Goal: Task Accomplishment & Management: Use online tool/utility

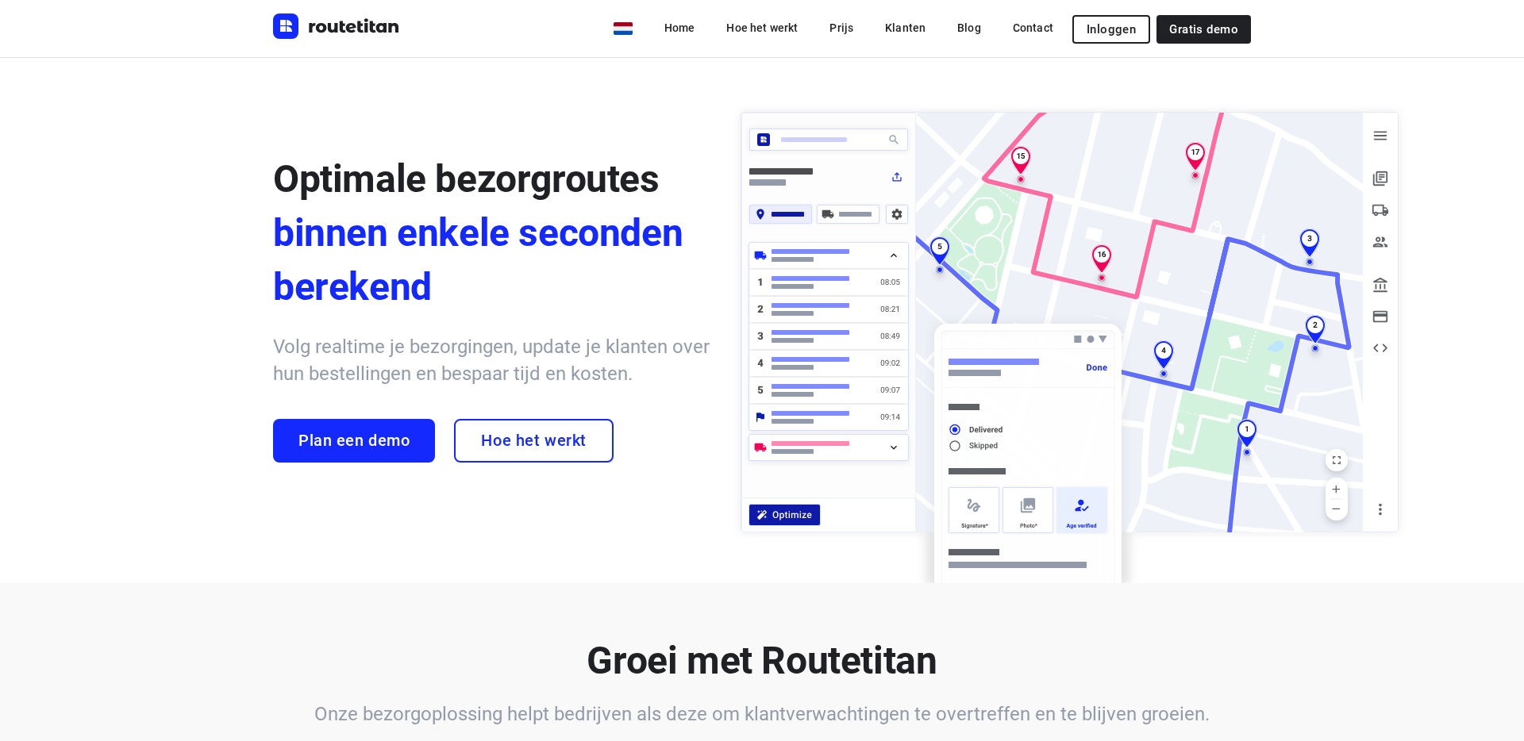
click at [1117, 33] on span "Inloggen" at bounding box center [1110, 29] width 49 height 13
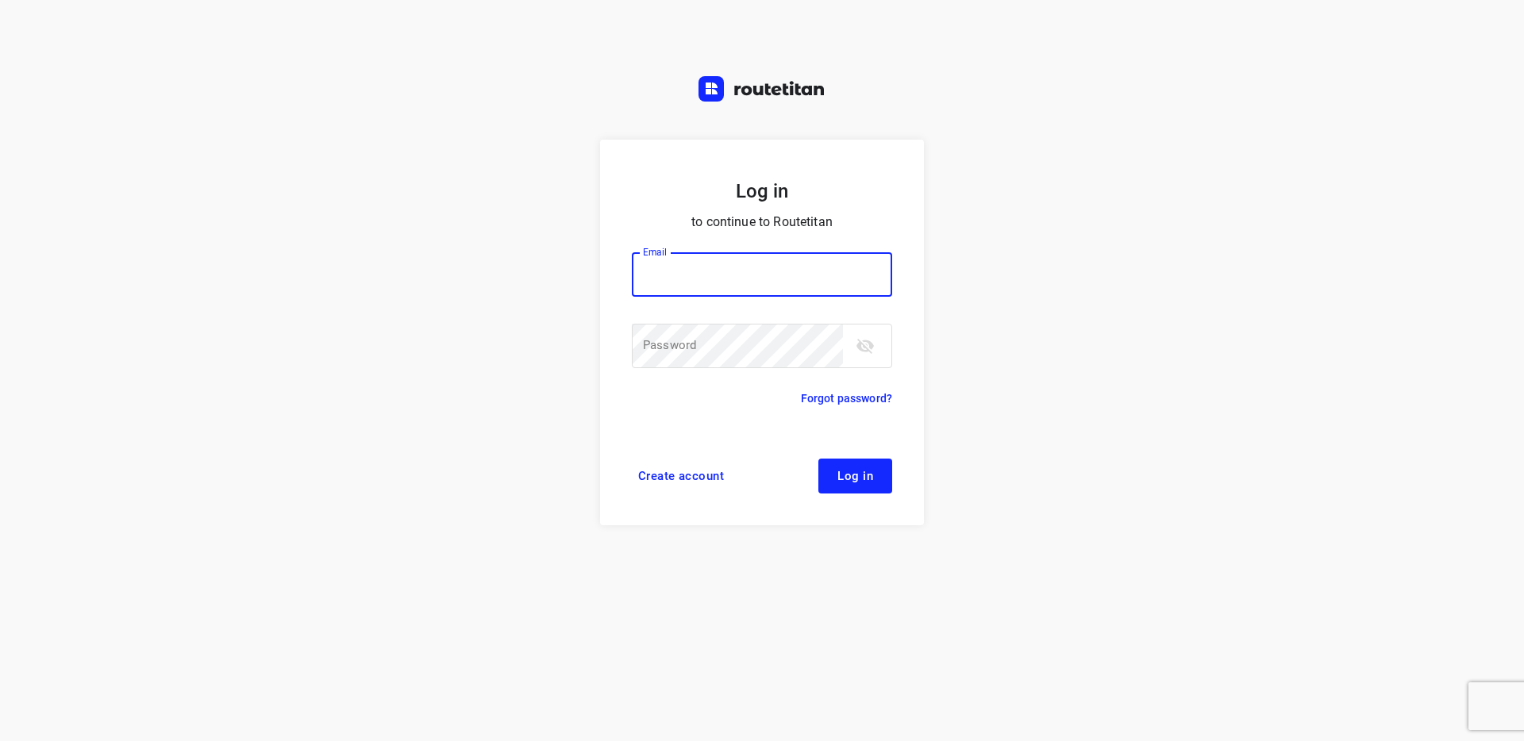
click at [615, 283] on form "Log in to continue to Routetitan Email Email ​ Password Password ​ Forgot passw…" at bounding box center [762, 333] width 324 height 386
drag, startPoint x: 757, startPoint y: 292, endPoint x: 751, endPoint y: 282, distance: 12.1
click at [757, 291] on input "email" at bounding box center [762, 274] width 260 height 44
type input "max@onlineplasticsgroup.com"
click at [818, 459] on button "Log in" at bounding box center [855, 476] width 74 height 35
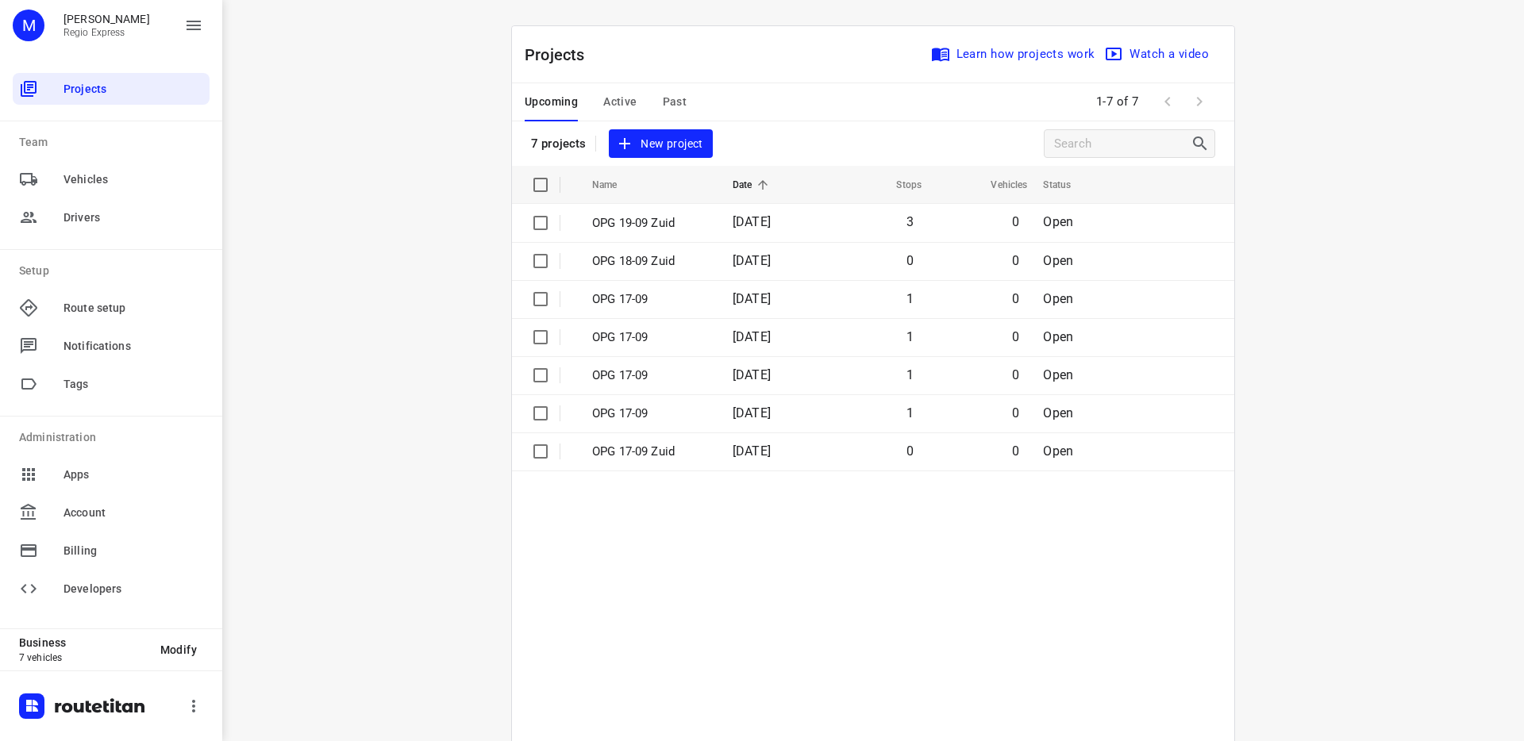
click at [350, 147] on div "i © 2025 Routetitan , © Stadia Maps , © OpenMapTiles © OpenStreetMap contributo…" at bounding box center [873, 370] width 1302 height 741
click at [310, 80] on div "i © 2025 Routetitan , © Stadia Maps , © OpenMapTiles © OpenStreetMap contributo…" at bounding box center [873, 370] width 1302 height 741
click at [94, 558] on span "Billing" at bounding box center [133, 551] width 140 height 17
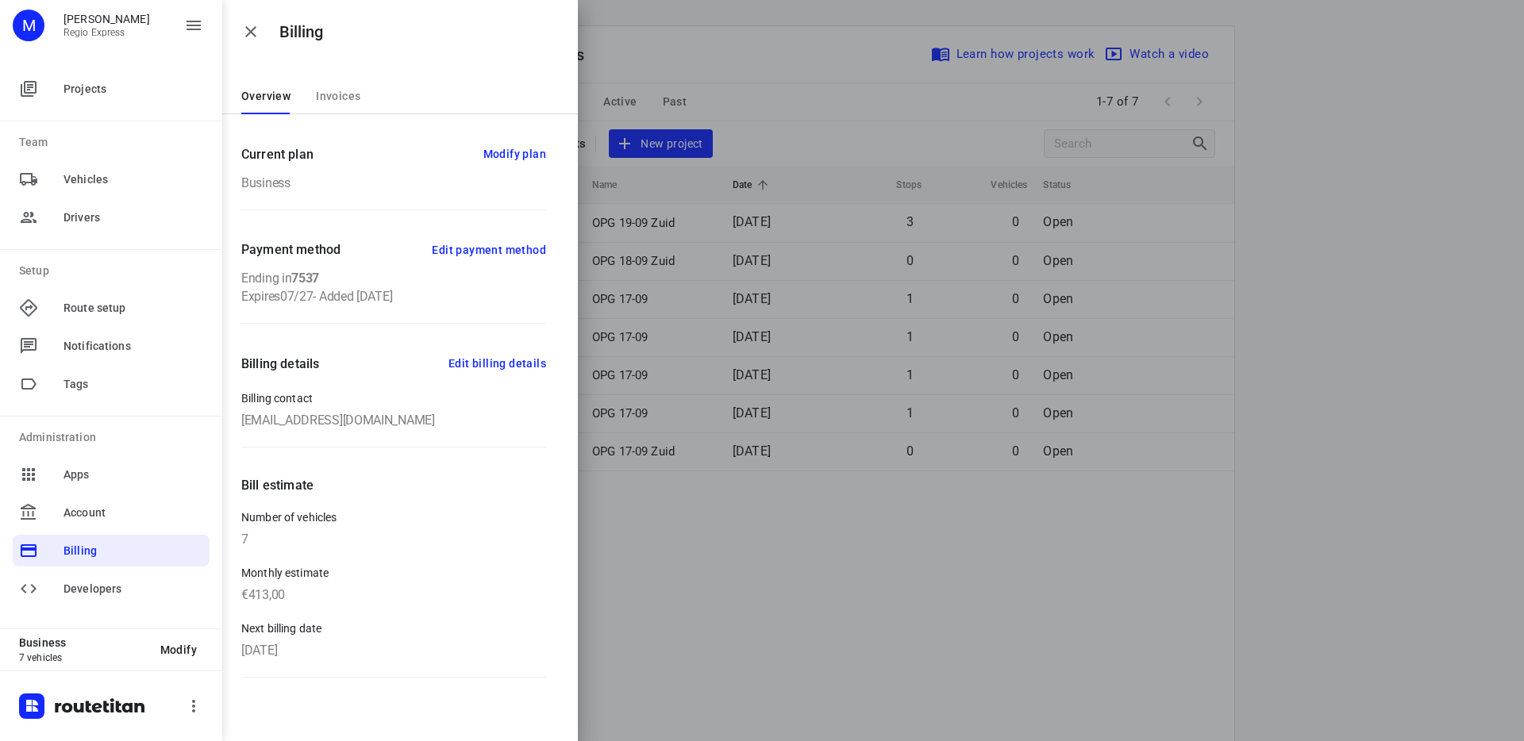
click at [324, 96] on span "Invoices" at bounding box center [338, 96] width 44 height 13
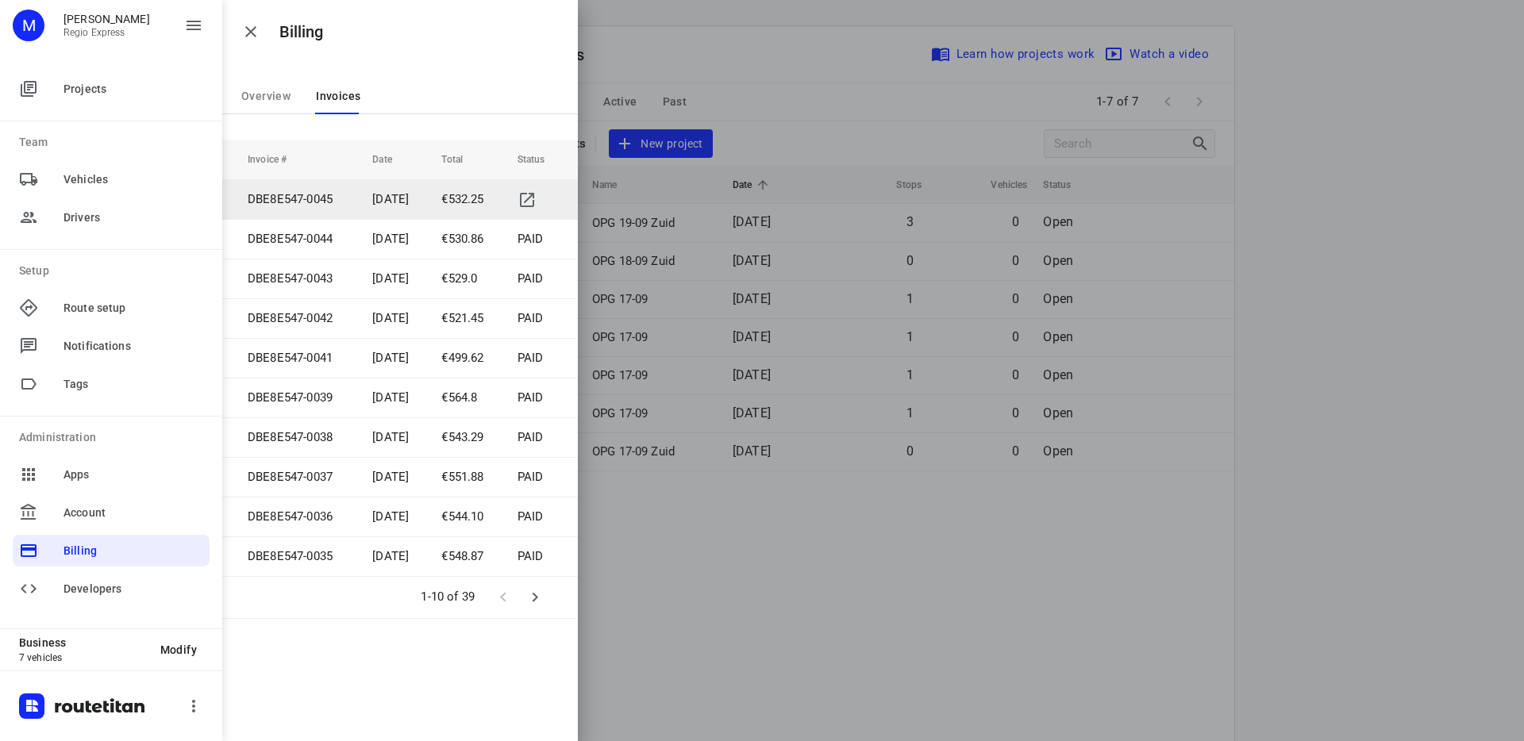
click at [410, 198] on td "[DATE]" at bounding box center [394, 199] width 69 height 40
click at [522, 195] on icon "simple table" at bounding box center [526, 199] width 19 height 19
click at [245, 33] on icon "button" at bounding box center [250, 31] width 19 height 19
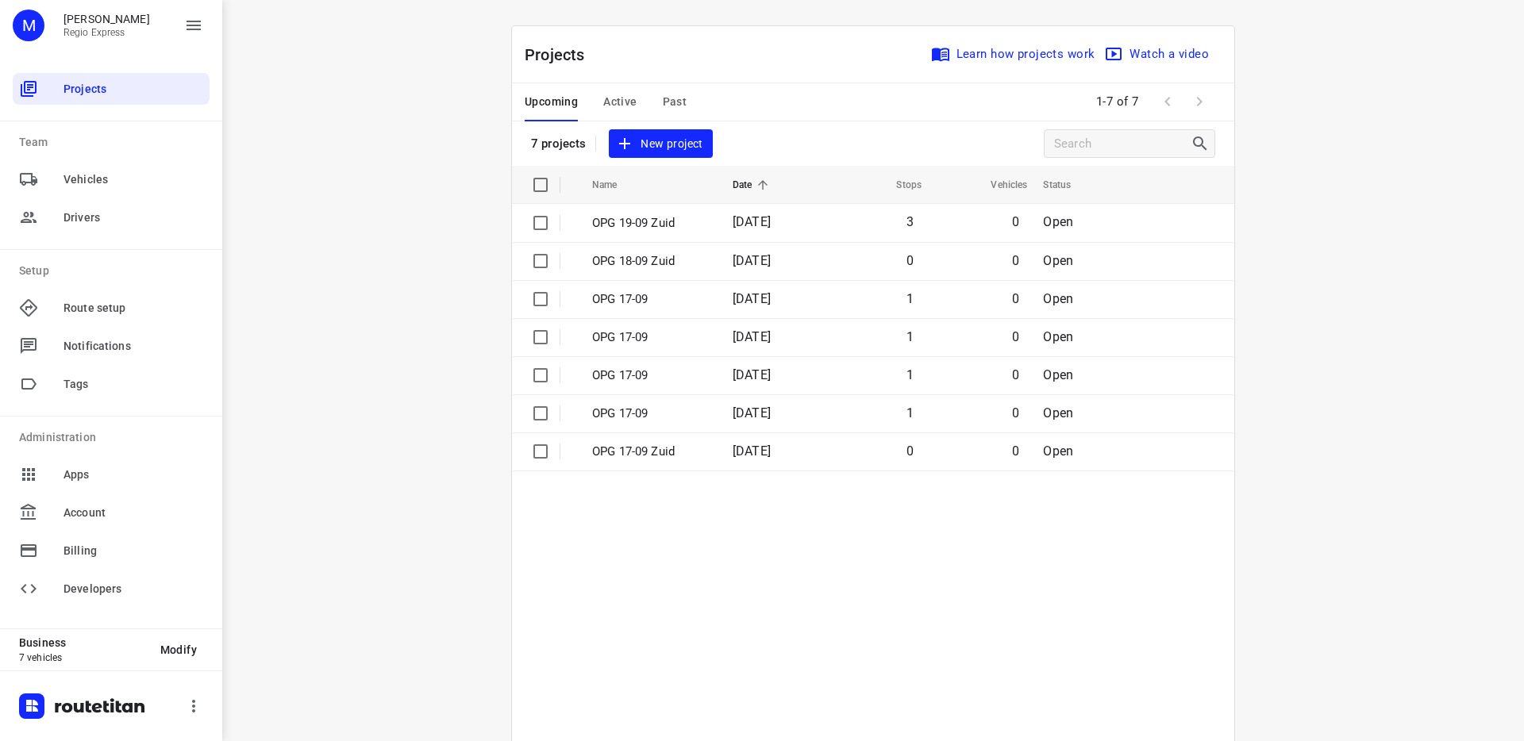
click at [394, 66] on div "i © 2025 Routetitan , © Stadia Maps , © OpenMapTiles © OpenStreetMap contributo…" at bounding box center [873, 370] width 1302 height 741
drag, startPoint x: 394, startPoint y: 67, endPoint x: 124, endPoint y: 667, distance: 658.2
click at [386, 86] on div "i © 2025 Routetitan , © Stadia Maps , © OpenMapTiles © OpenStreetMap contributo…" at bounding box center [873, 370] width 1302 height 741
click at [618, 94] on span "Active" at bounding box center [619, 102] width 33 height 20
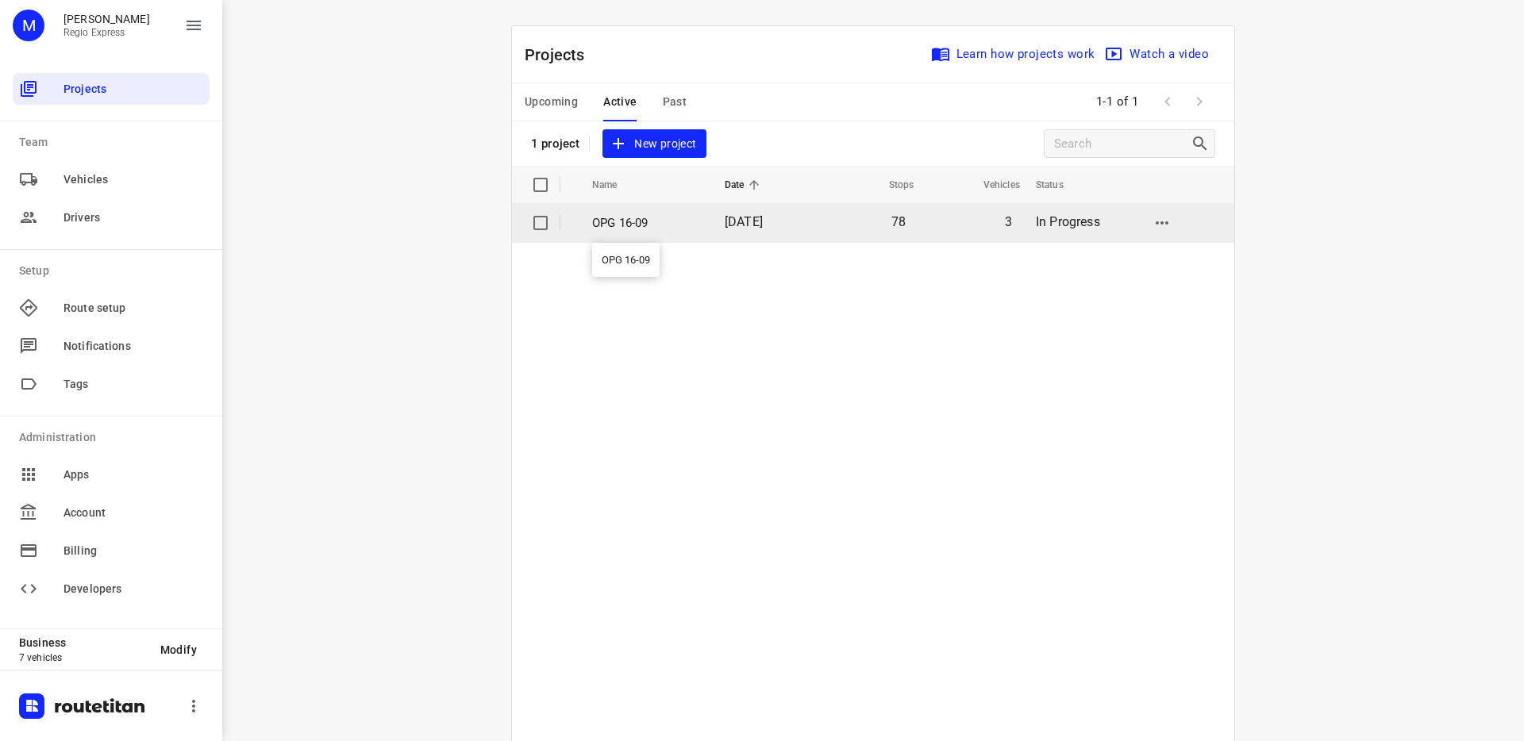
click at [675, 221] on p "OPG 16-09" at bounding box center [646, 223] width 109 height 18
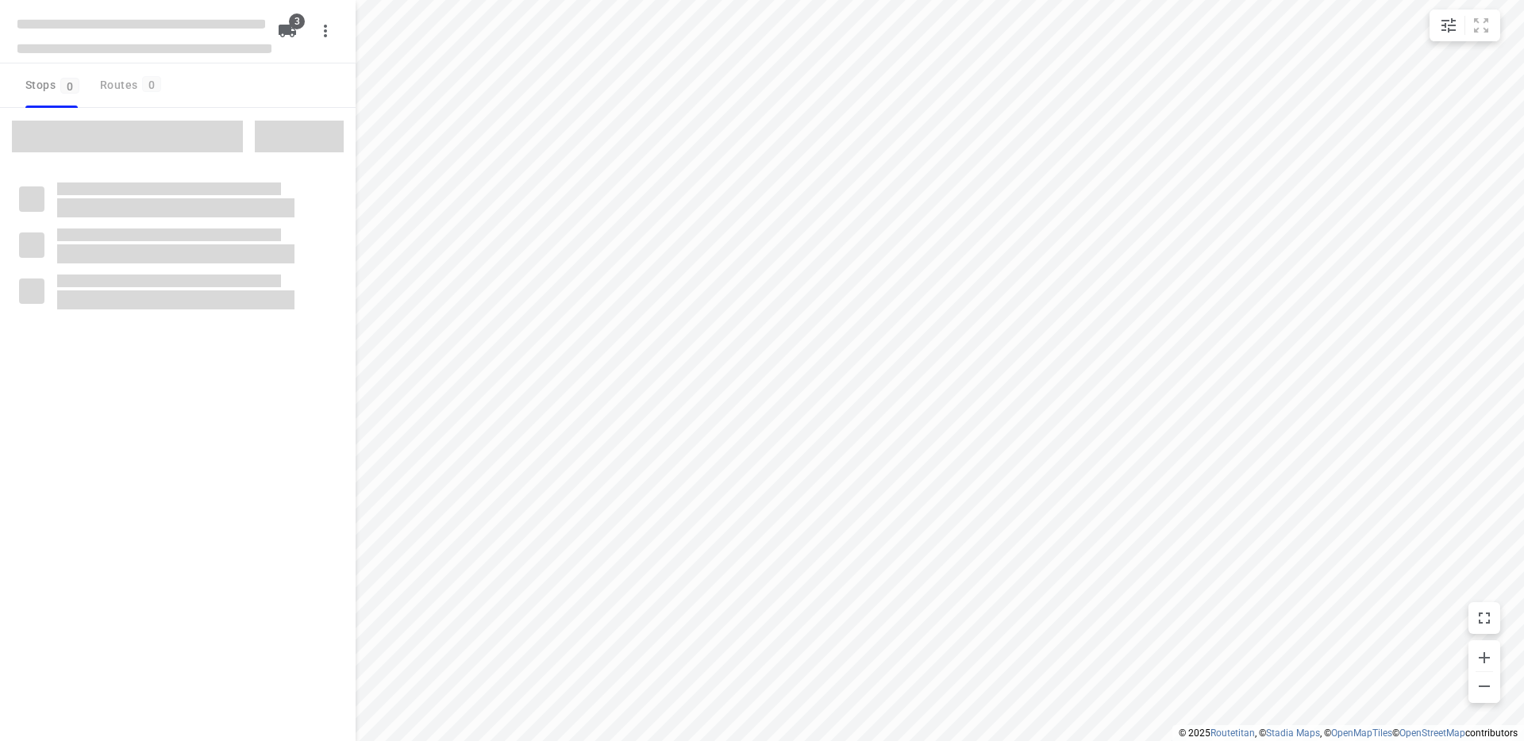
type input "distance"
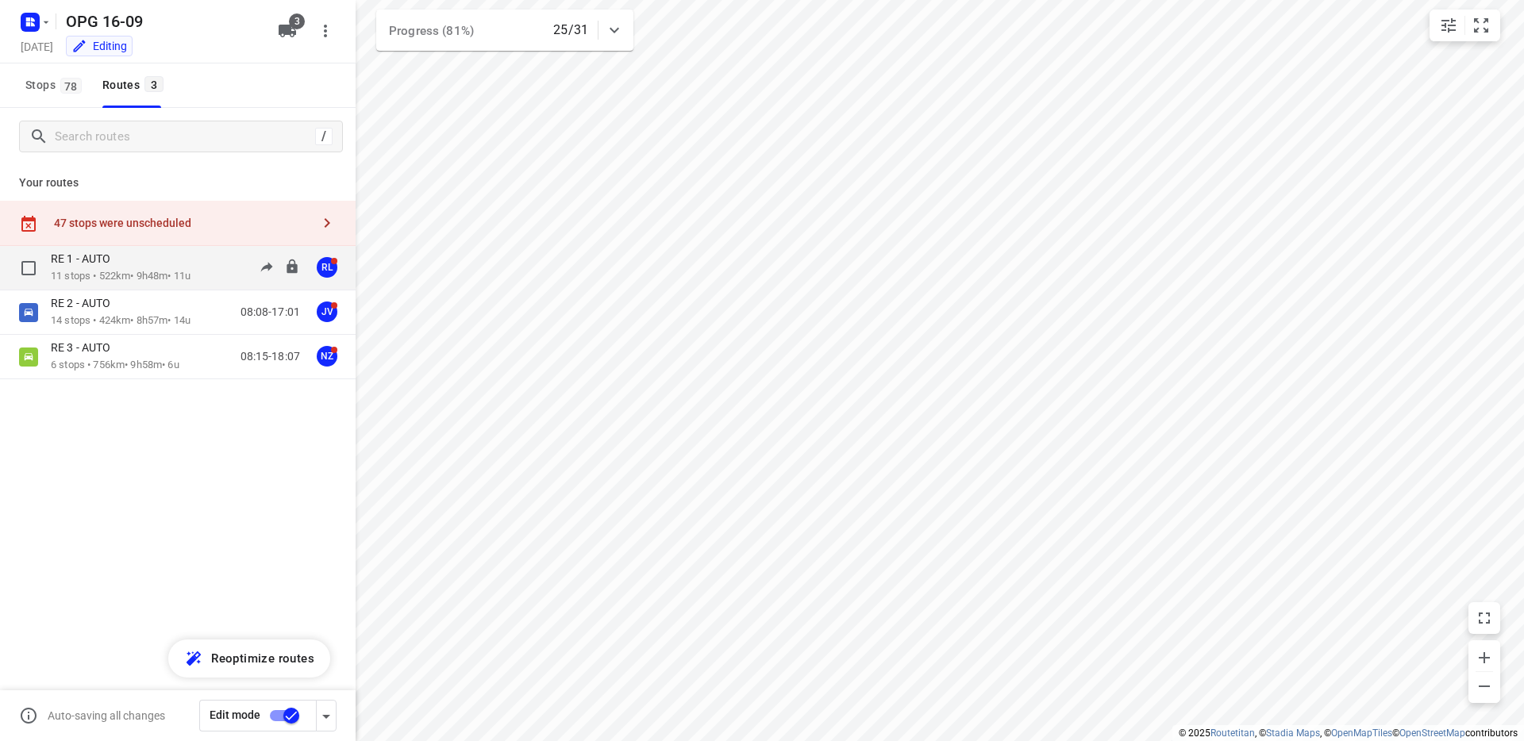
click at [140, 256] on div "RE 1 - AUTO" at bounding box center [121, 260] width 140 height 17
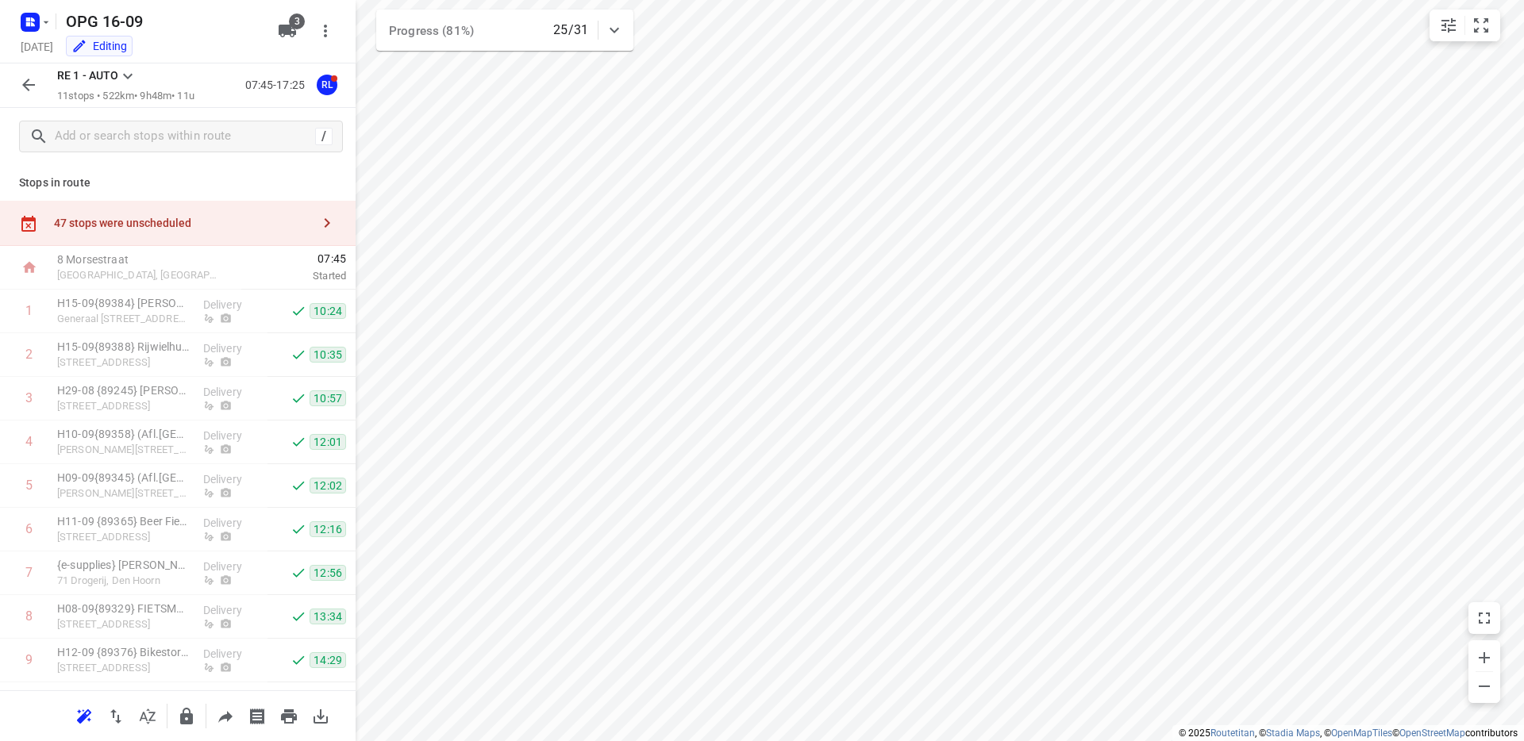
click at [34, 87] on icon "button" at bounding box center [28, 84] width 19 height 19
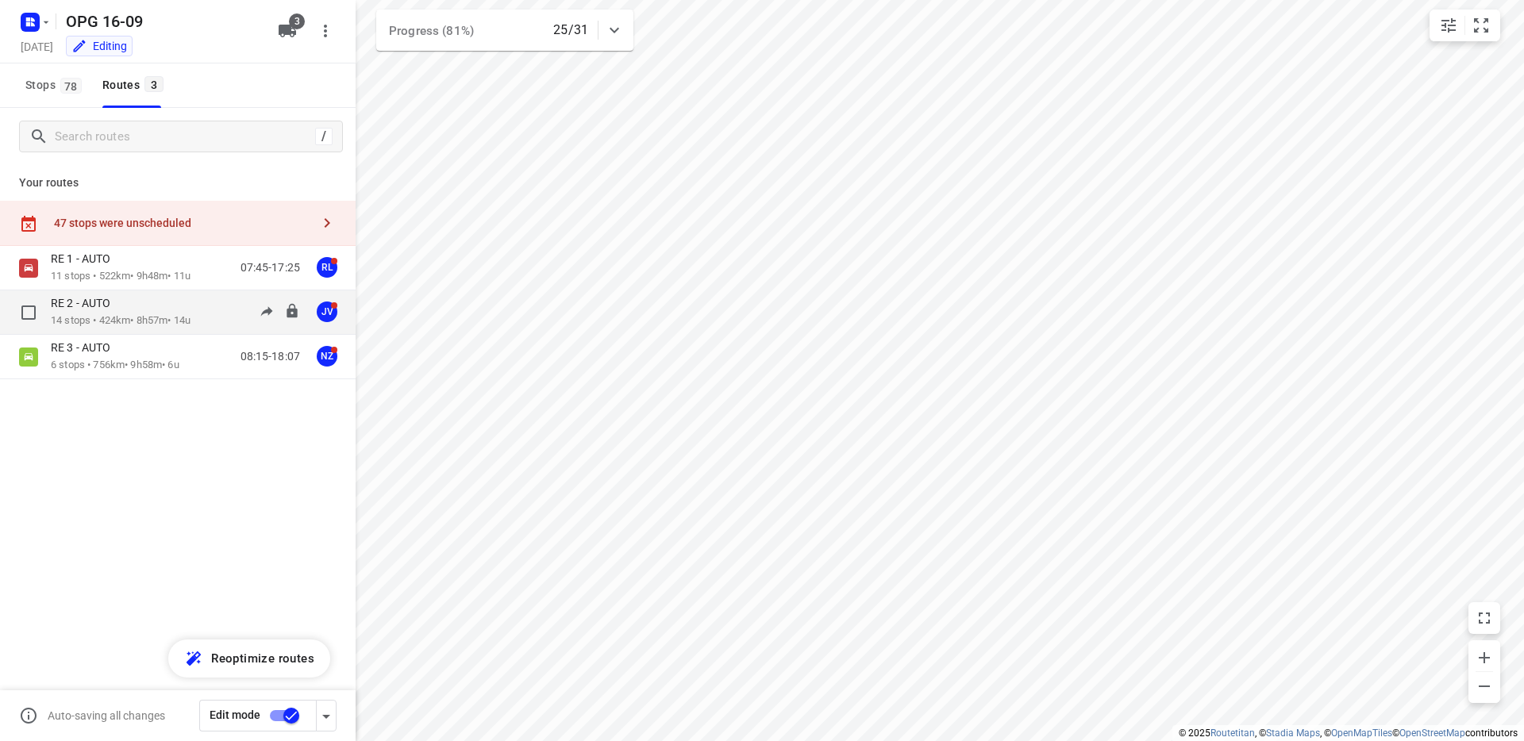
click at [113, 300] on p "RE 2 - AUTO" at bounding box center [85, 303] width 69 height 14
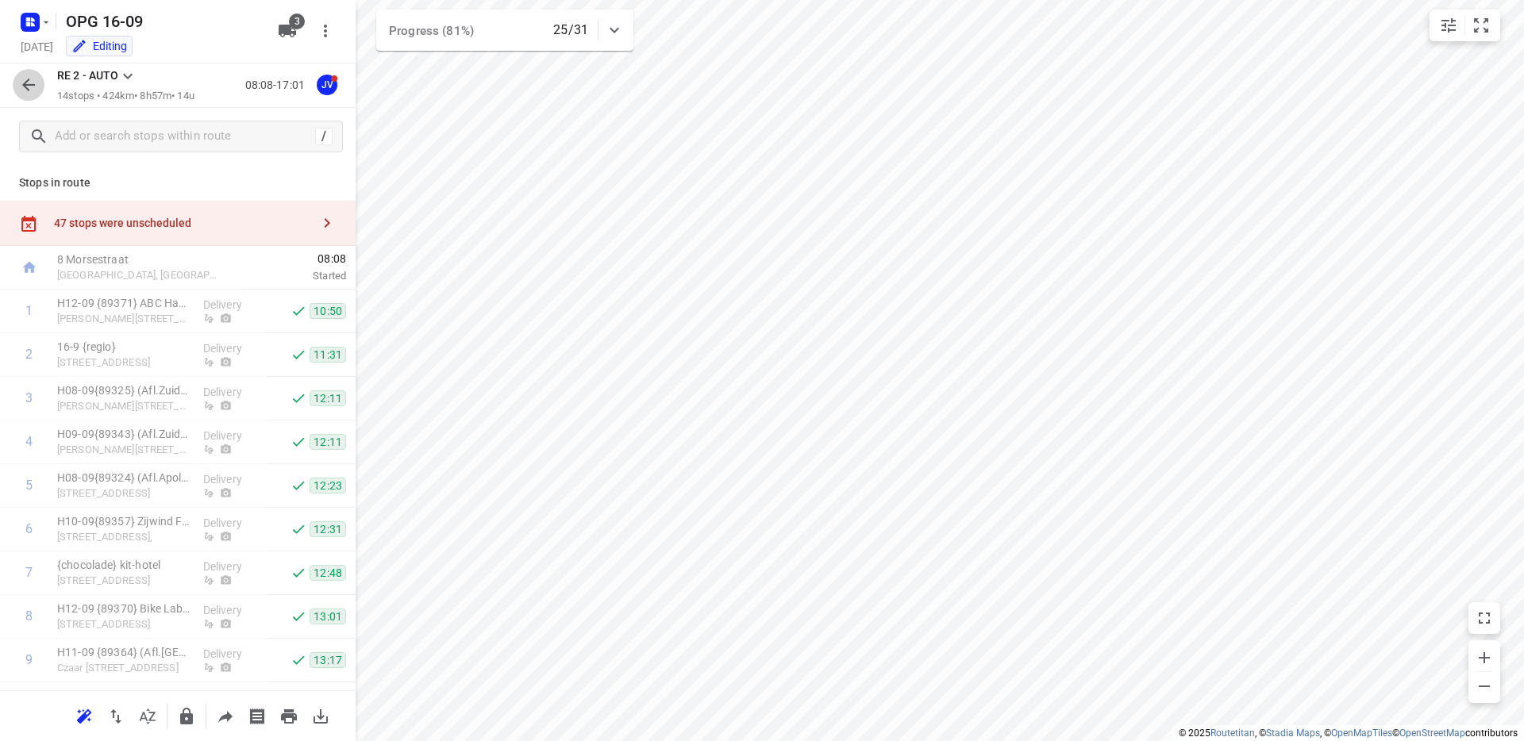
click at [25, 79] on icon "button" at bounding box center [28, 84] width 19 height 19
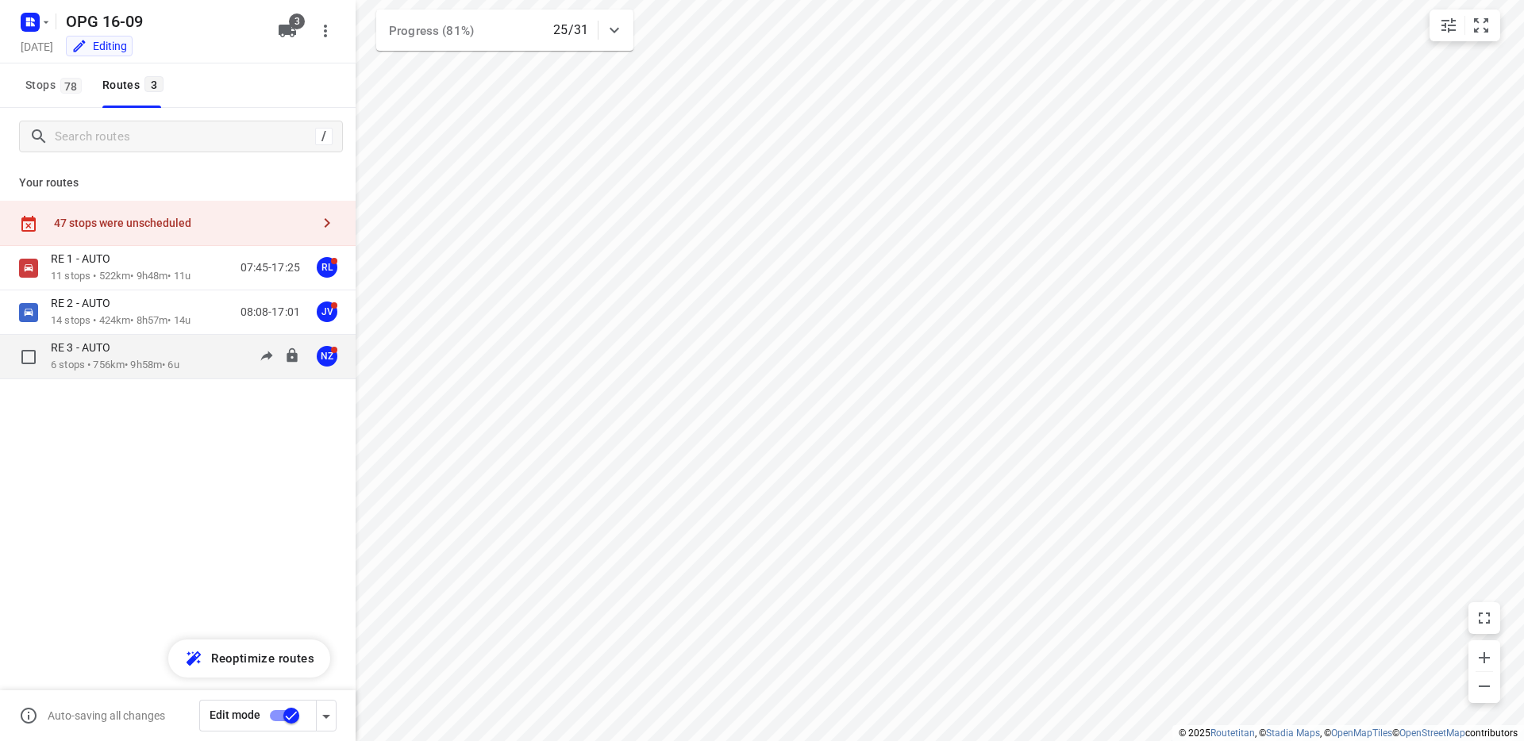
click at [108, 346] on p "RE 3 - AUTO" at bounding box center [85, 347] width 69 height 14
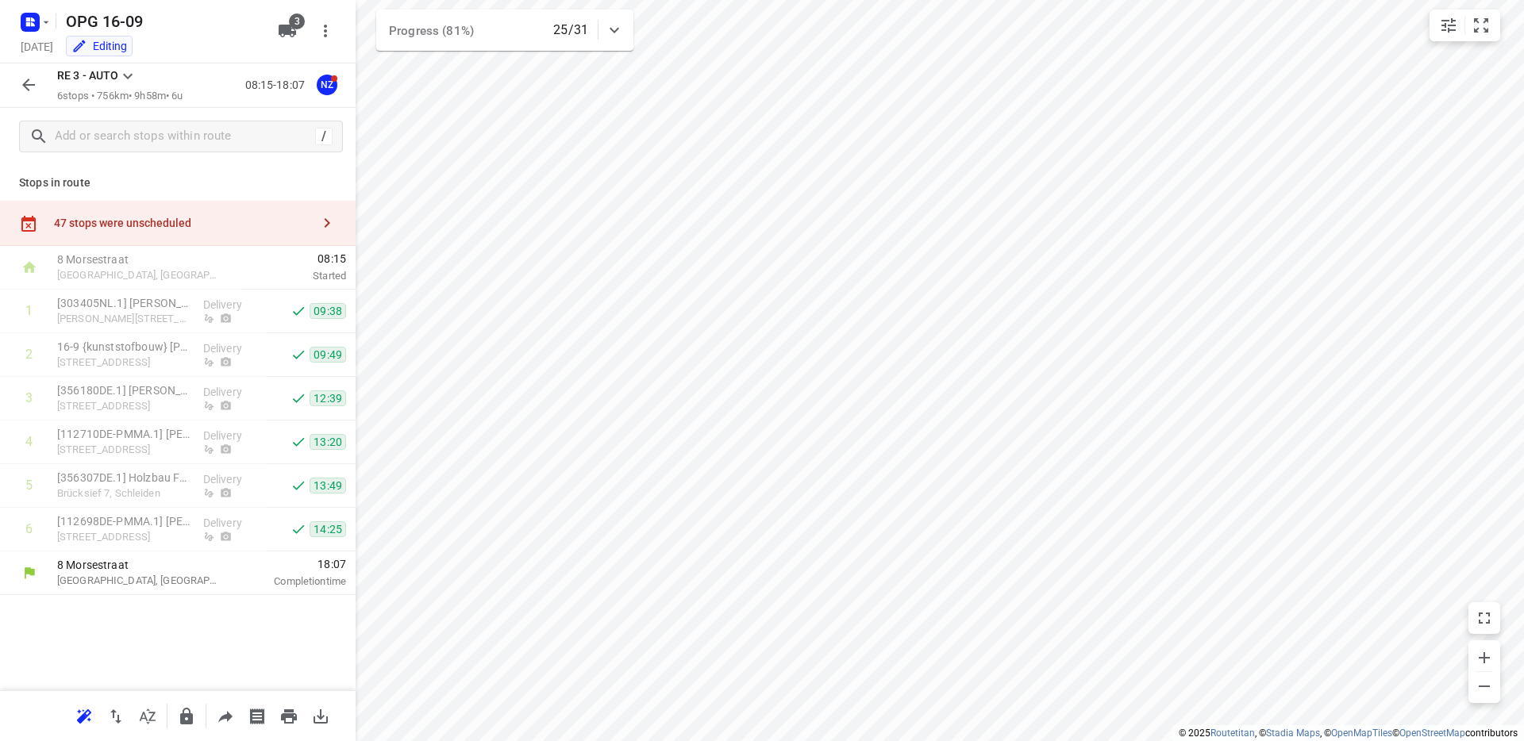
click at [37, 83] on icon "button" at bounding box center [28, 84] width 19 height 19
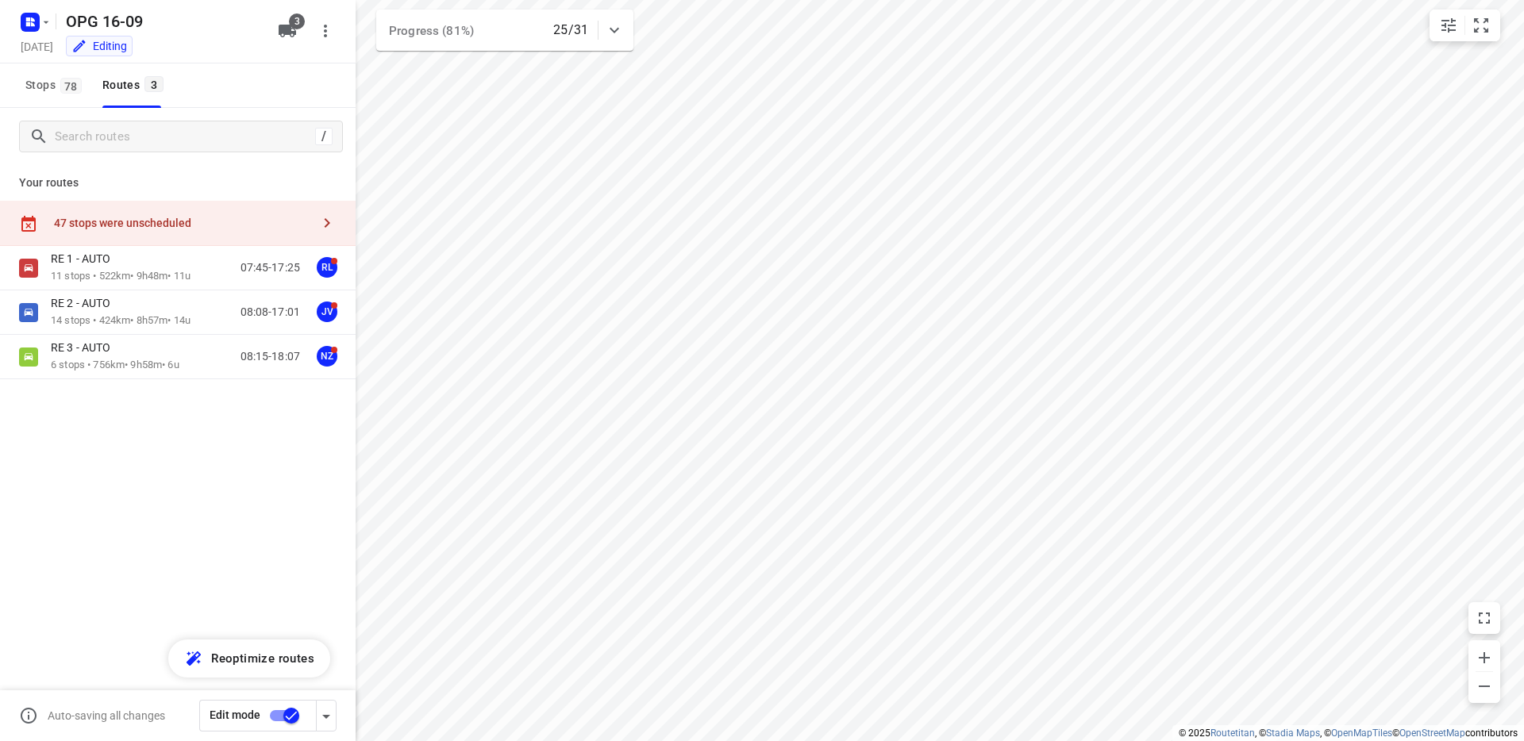
drag, startPoint x: 212, startPoint y: 464, endPoint x: 223, endPoint y: 403, distance: 62.1
click at [212, 464] on div "RE 1 - AUTO 11 stops • 522km • 9h48m • 11u 07:45-17:25 RL RE 2 - AUTO 14 stops …" at bounding box center [178, 368] width 356 height 244
